Goal: Transaction & Acquisition: Purchase product/service

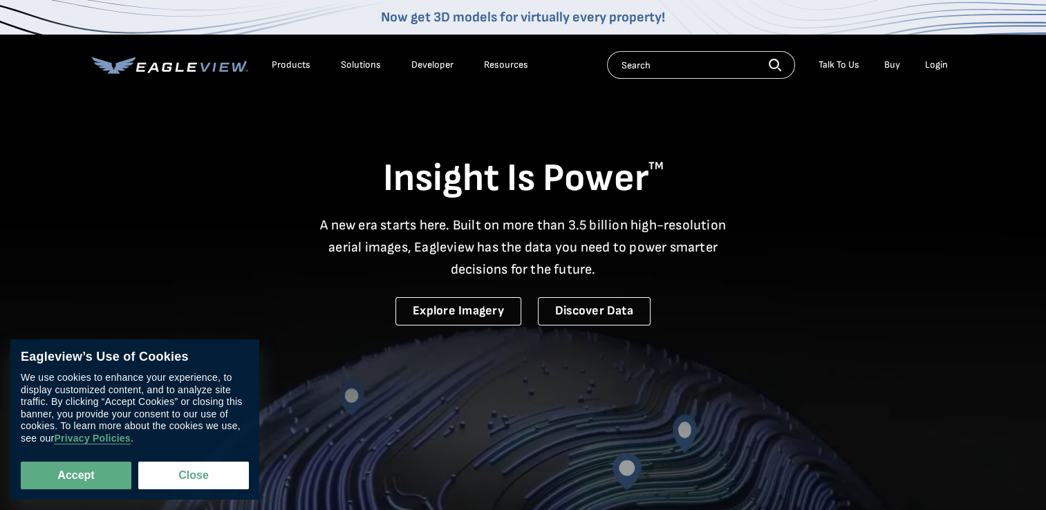
click at [281, 57] on li "Products" at bounding box center [291, 65] width 53 height 21
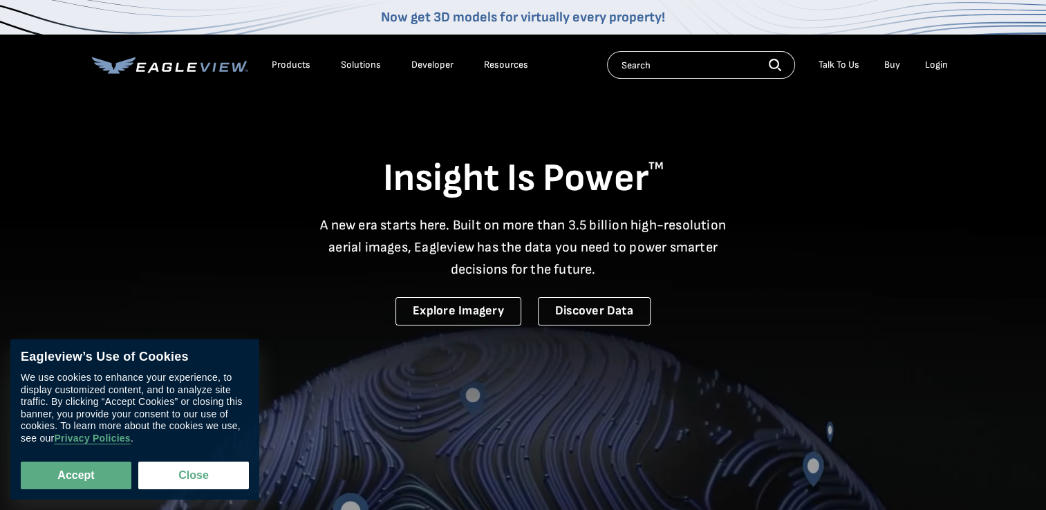
click at [282, 62] on div "Products" at bounding box center [291, 65] width 39 height 12
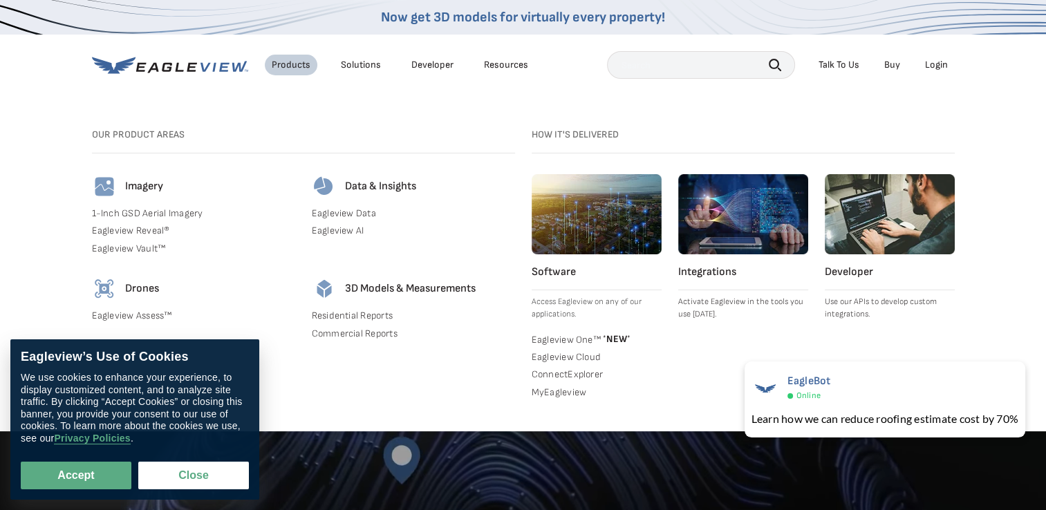
scroll to position [58, 0]
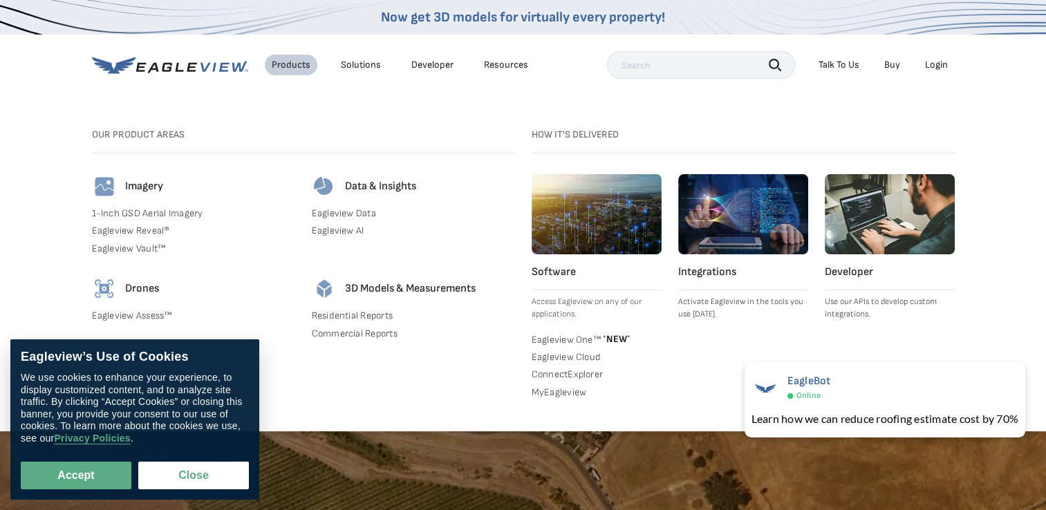
click at [370, 319] on link "Residential Reports" at bounding box center [413, 316] width 203 height 12
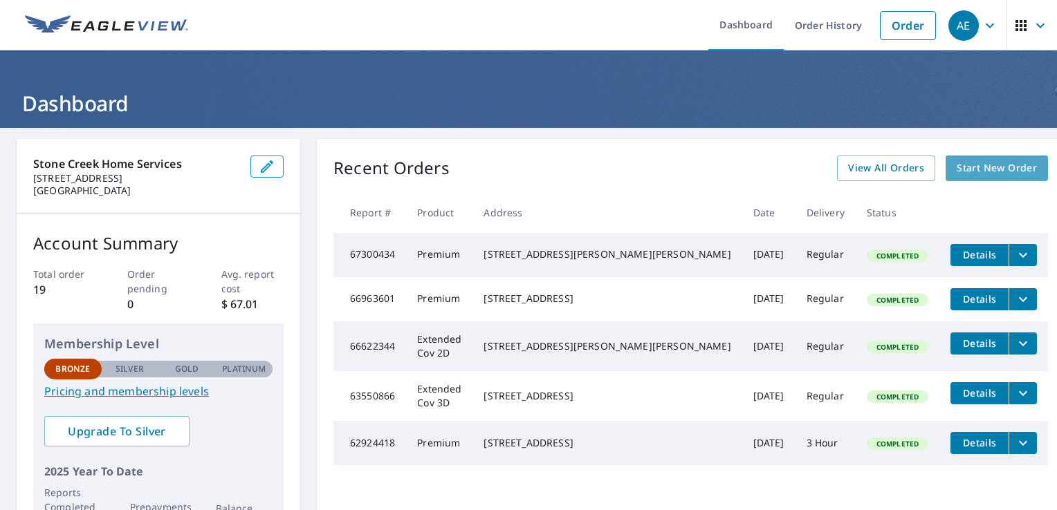
click at [987, 170] on span "Start New Order" at bounding box center [996, 168] width 80 height 17
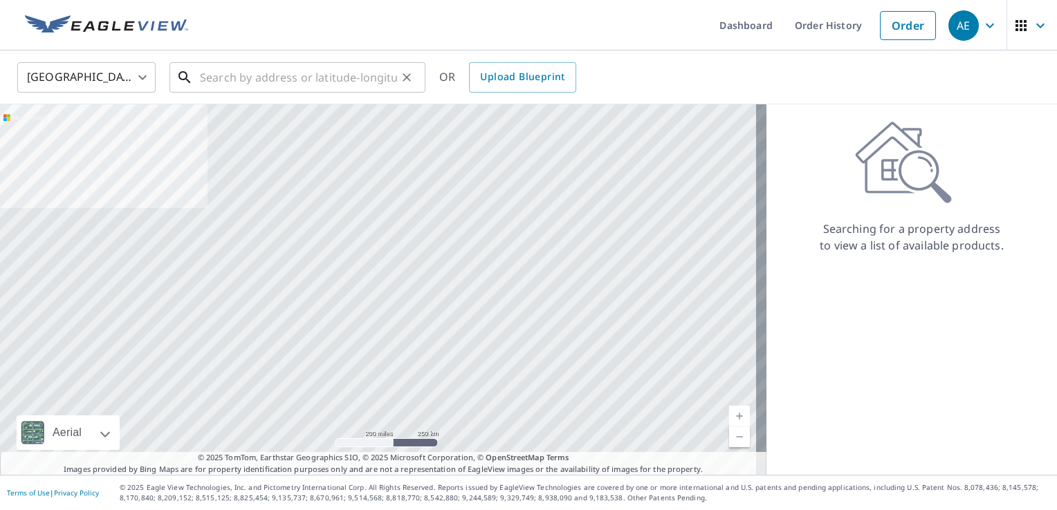
click at [356, 85] on input "text" at bounding box center [298, 77] width 197 height 39
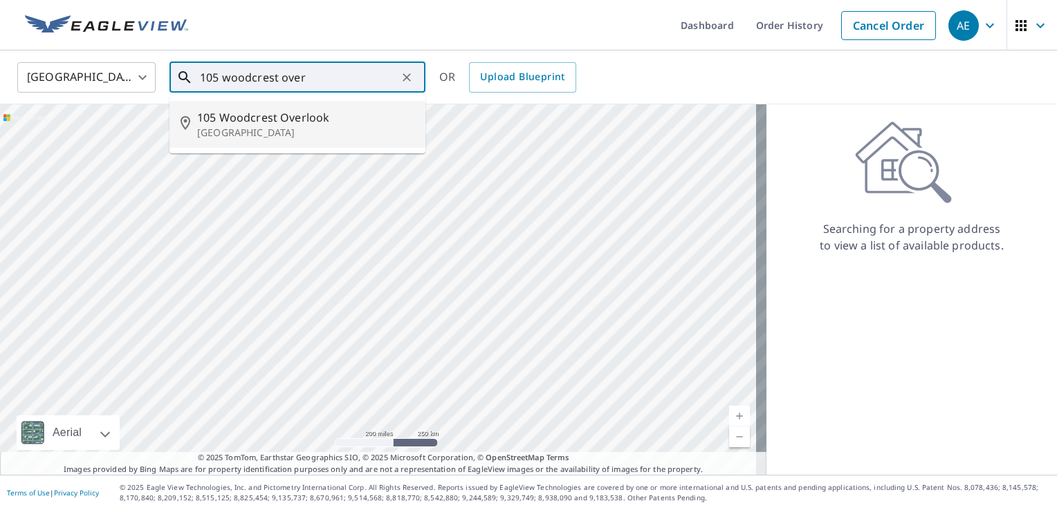
click at [324, 127] on p "Fayetteville, GA 30215" at bounding box center [305, 133] width 217 height 14
type input "105 Woodcrest Overlook Fayetteville, GA 30215"
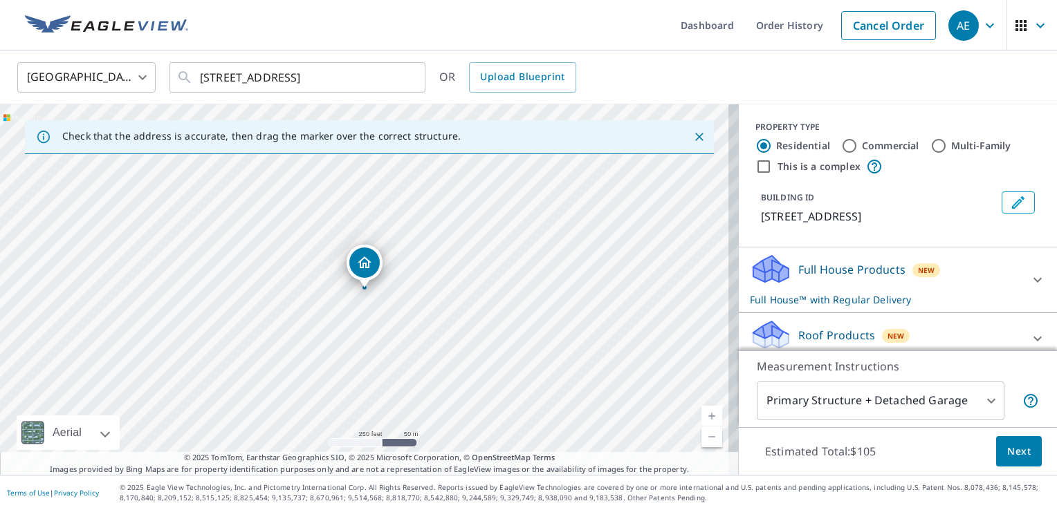
click at [701, 416] on link "Current Level 17, Zoom In" at bounding box center [711, 416] width 21 height 21
click at [701, 416] on link "Current Level 18, Zoom In" at bounding box center [711, 416] width 21 height 21
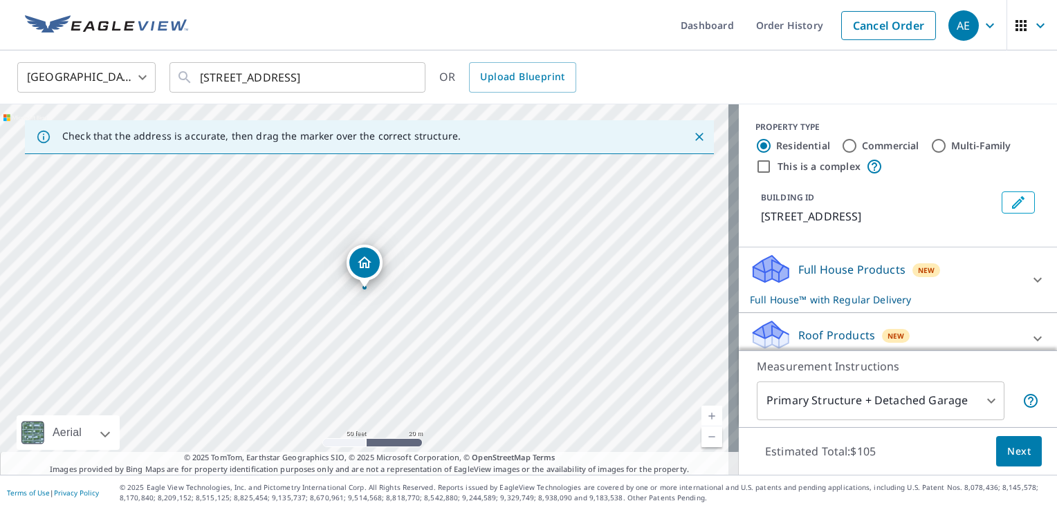
click at [701, 411] on link "Current Level 19, Zoom In" at bounding box center [711, 416] width 21 height 21
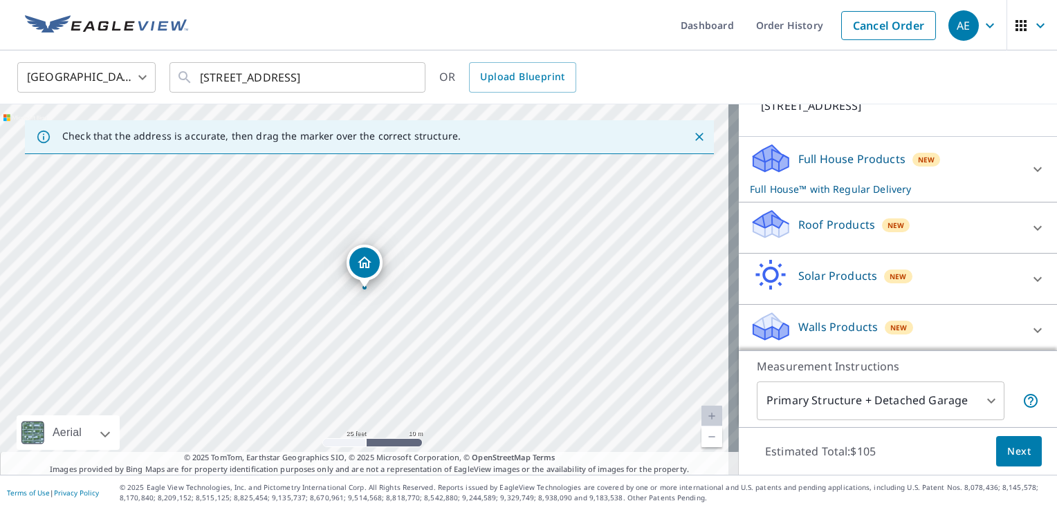
scroll to position [119, 0]
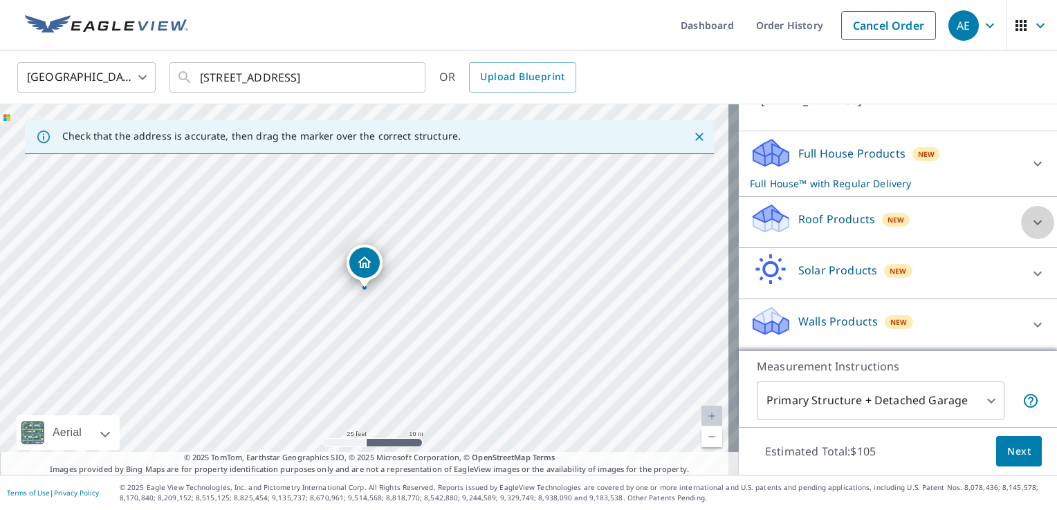
click at [1029, 230] on icon at bounding box center [1037, 222] width 17 height 17
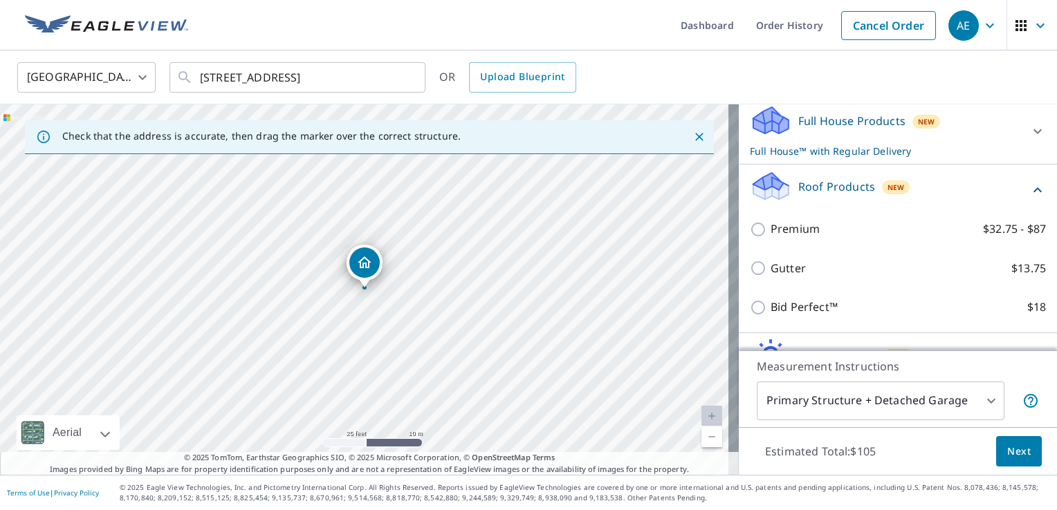
scroll to position [149, 0]
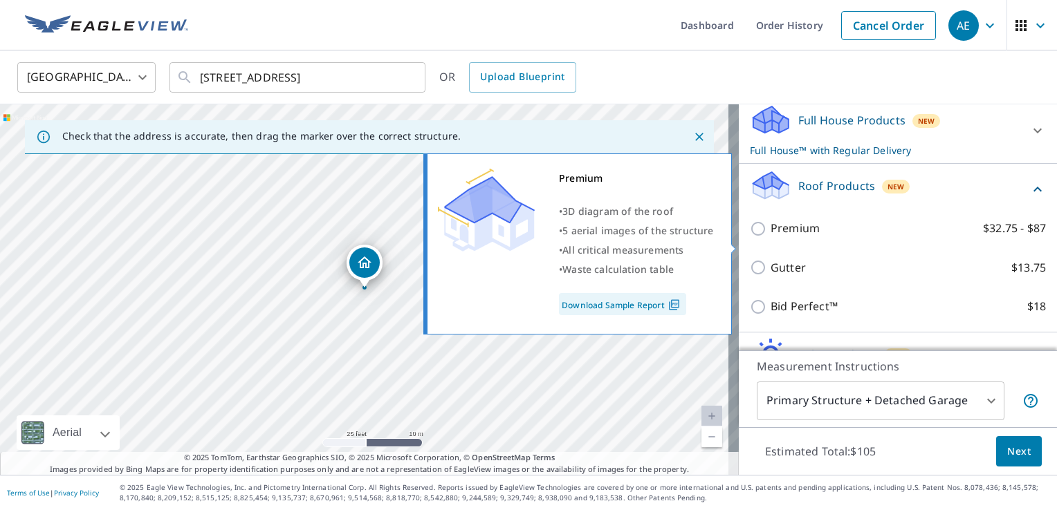
click at [750, 237] on input "Premium $32.75 - $87" at bounding box center [760, 229] width 21 height 17
checkbox input "true"
checkbox input "false"
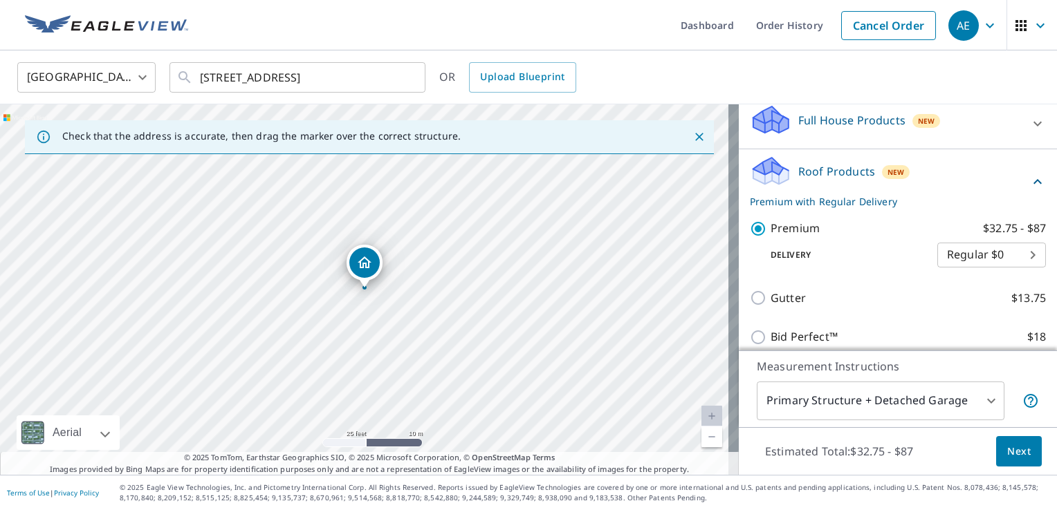
click at [967, 275] on body "AE AE Dashboard Order History Cancel Order AE United States US ​ 105 Woodcrest …" at bounding box center [528, 255] width 1057 height 510
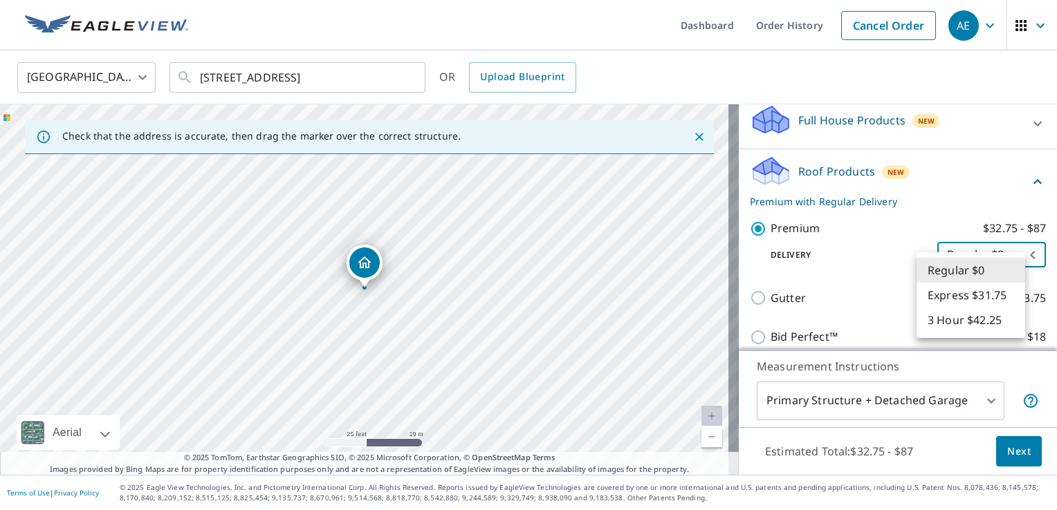
click at [965, 319] on li "3 Hour $42.25" at bounding box center [970, 320] width 109 height 25
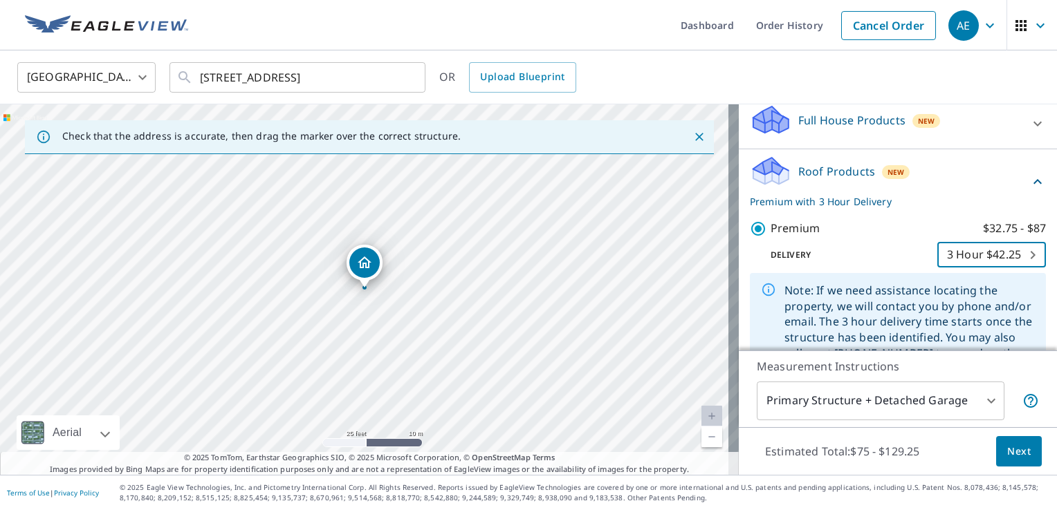
type input "7"
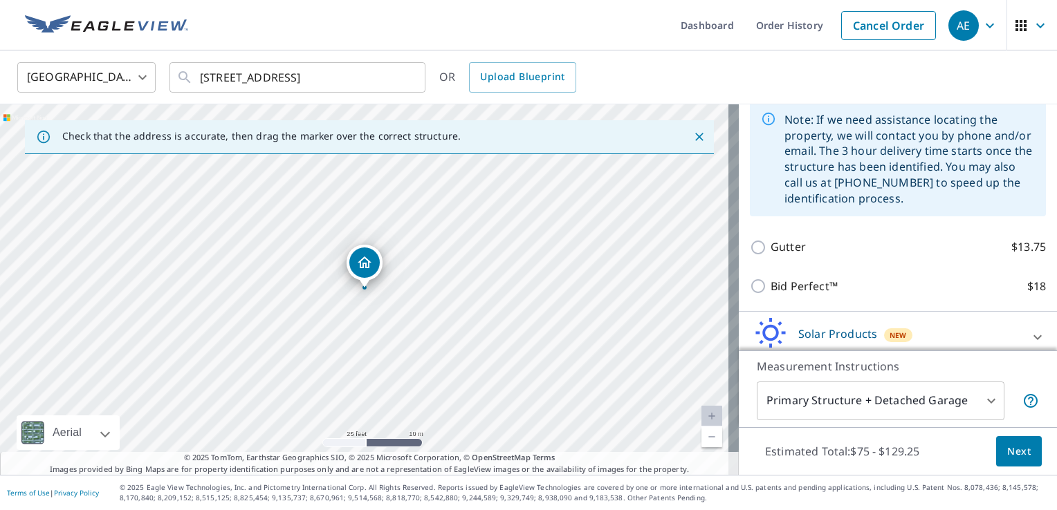
scroll to position [312, 0]
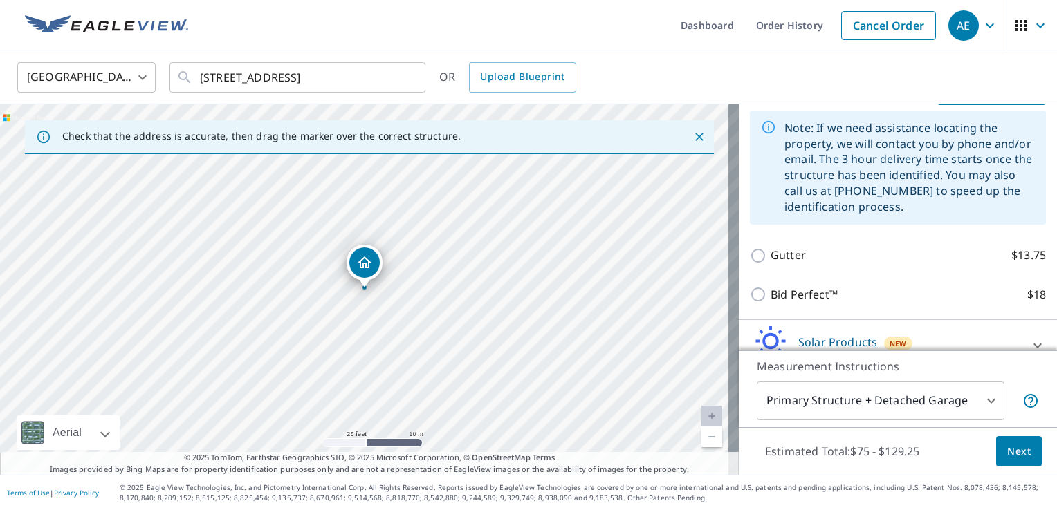
click at [1019, 456] on span "Next" at bounding box center [1019, 451] width 24 height 17
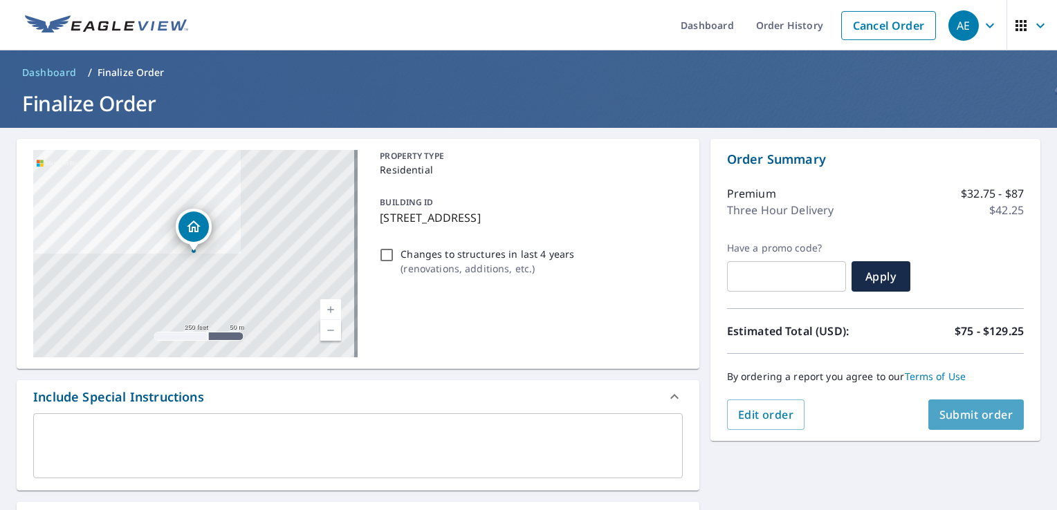
click at [960, 414] on span "Submit order" at bounding box center [976, 414] width 74 height 15
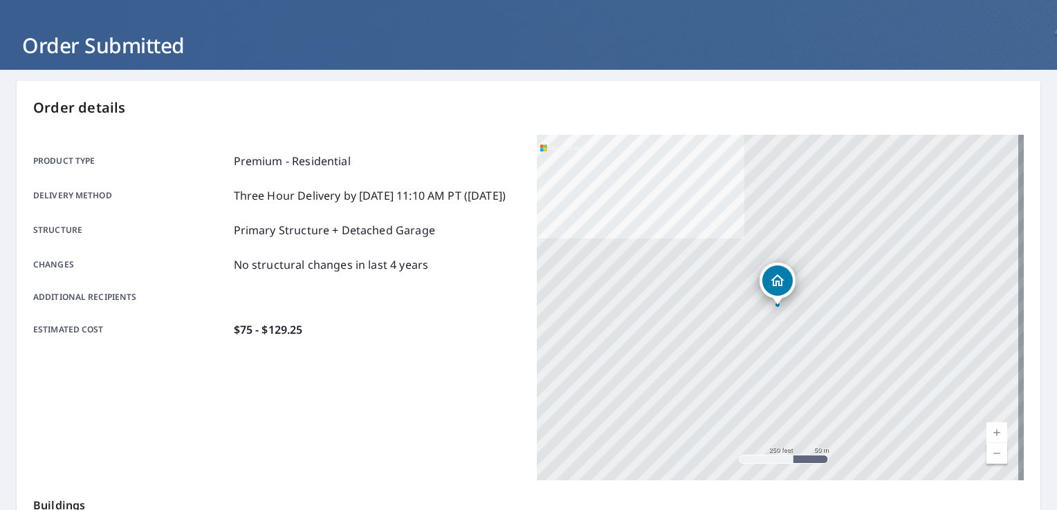
scroll to position [55, 0]
